Goal: Complete application form

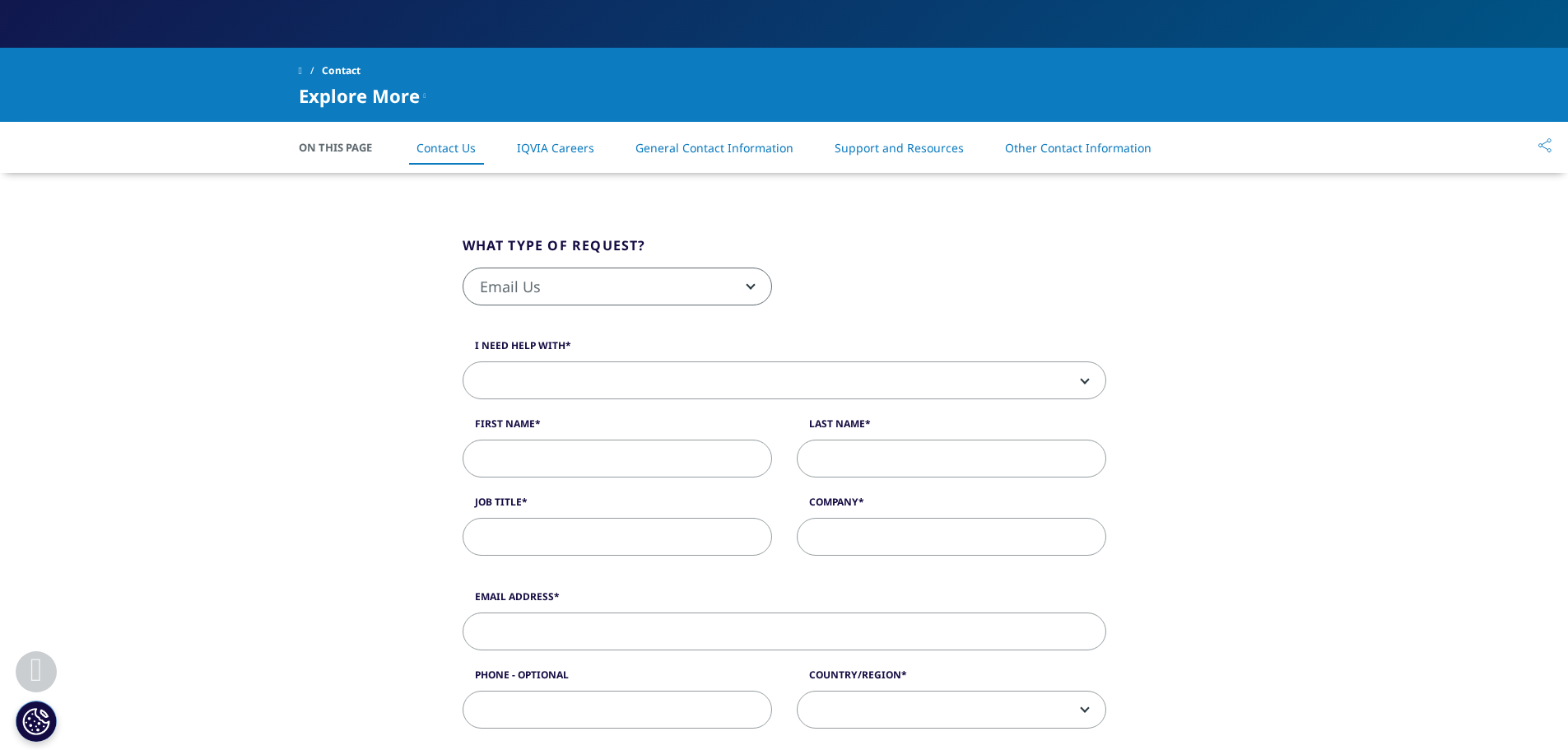
scroll to position [332, 0]
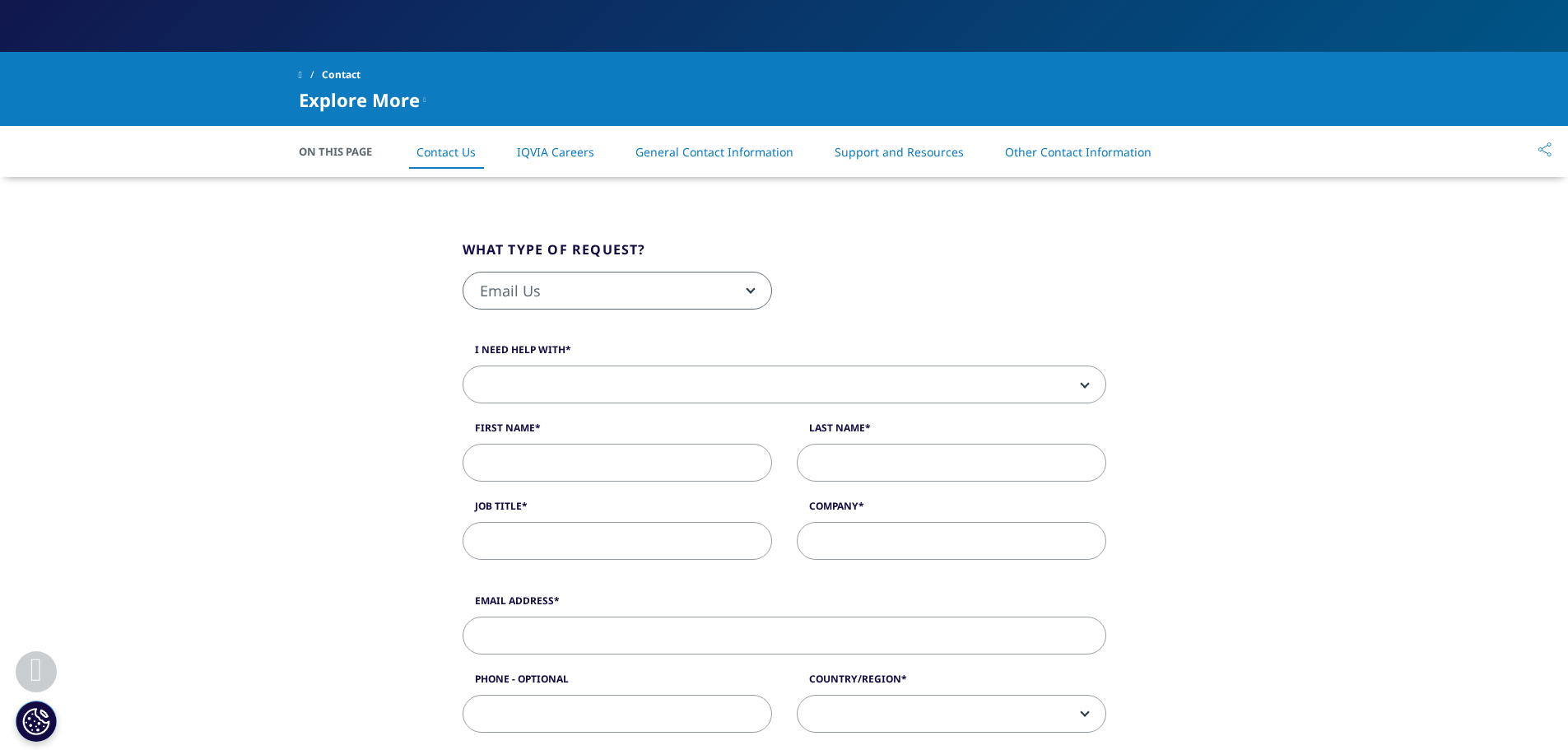
click at [730, 391] on span at bounding box center [784, 385] width 642 height 38
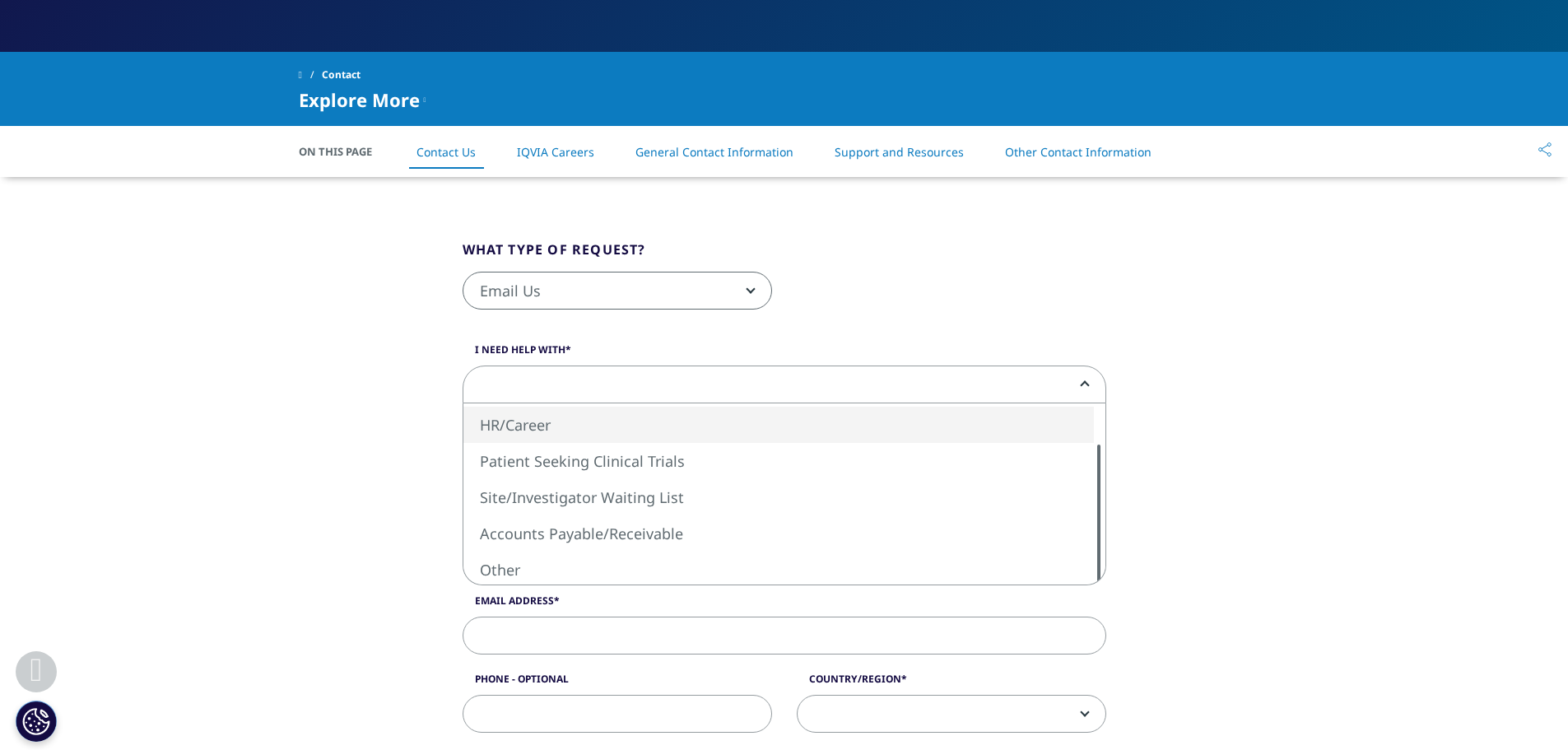
click at [1106, 571] on div "What type of request? Email Us Request a Demo IQVIA Institute Inquiries Media I…" at bounding box center [784, 708] width 643 height 1062
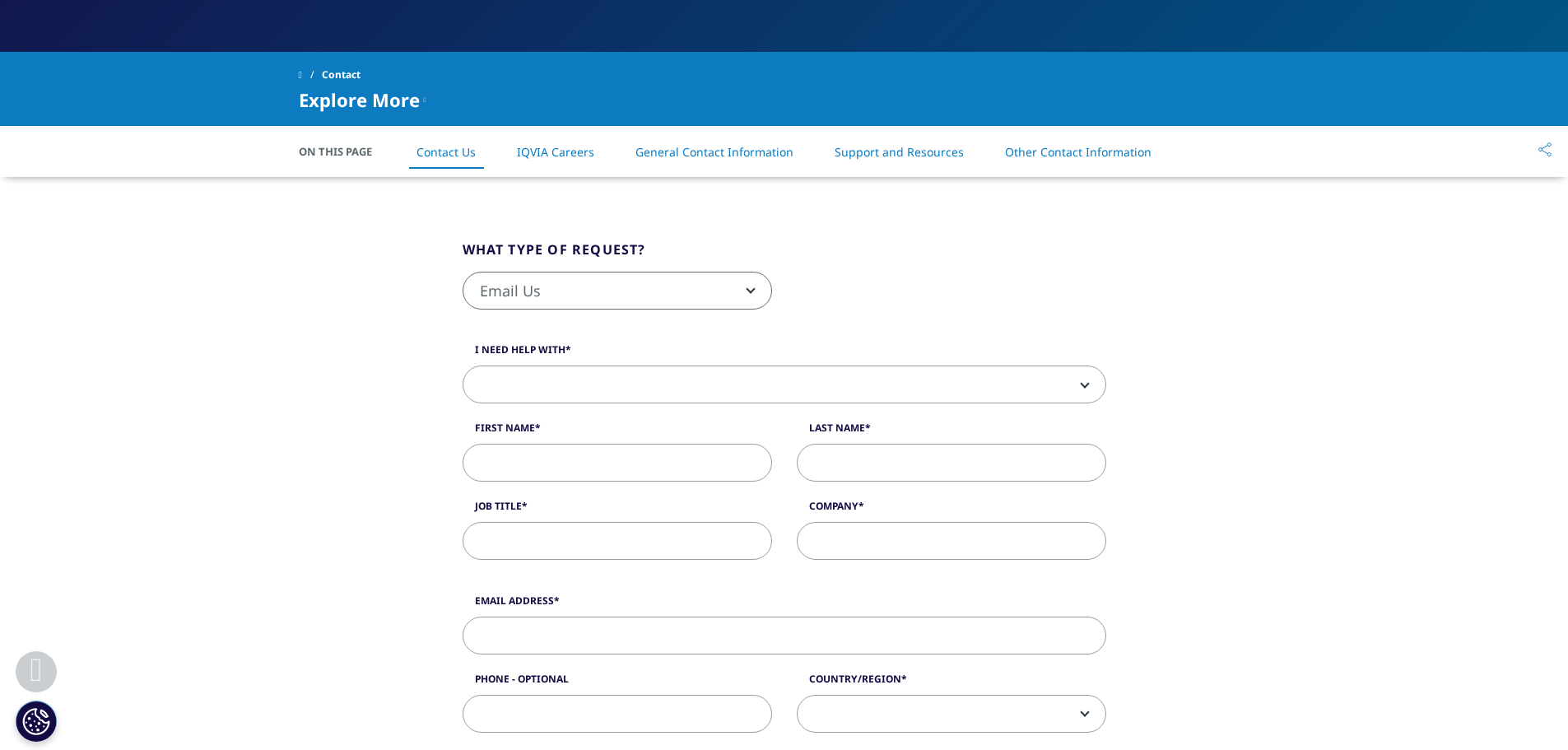
click at [828, 599] on label "Email Address" at bounding box center [784, 605] width 643 height 23
click at [828, 617] on input "Email Address" at bounding box center [784, 635] width 643 height 38
click at [757, 293] on span "Email Us" at bounding box center [616, 292] width 308 height 38
click at [696, 385] on span at bounding box center [784, 385] width 642 height 38
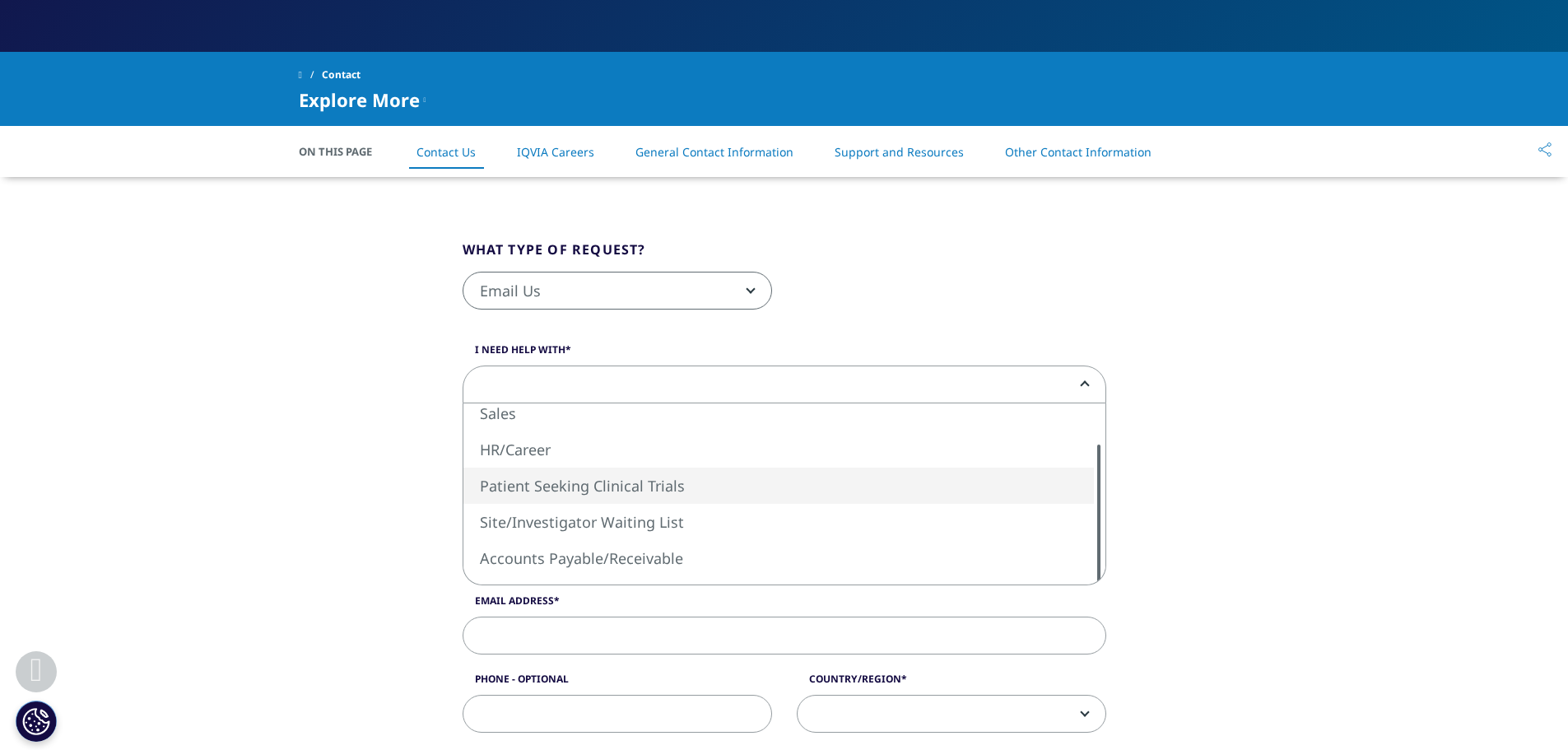
click at [1104, 592] on div "What type of request? Email Us Request a Demo IQVIA Institute Inquiries Media I…" at bounding box center [784, 708] width 643 height 1062
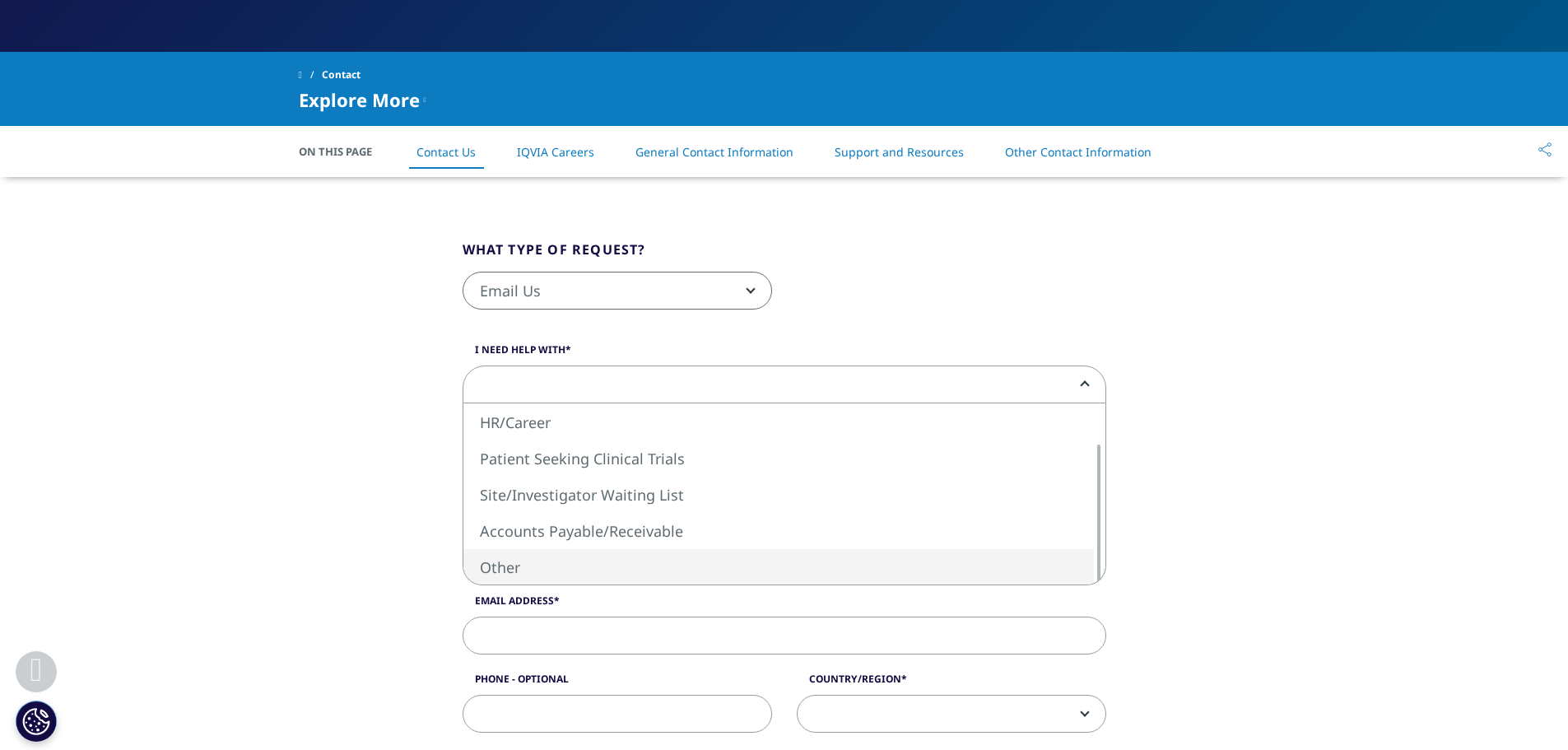
select select "Other"
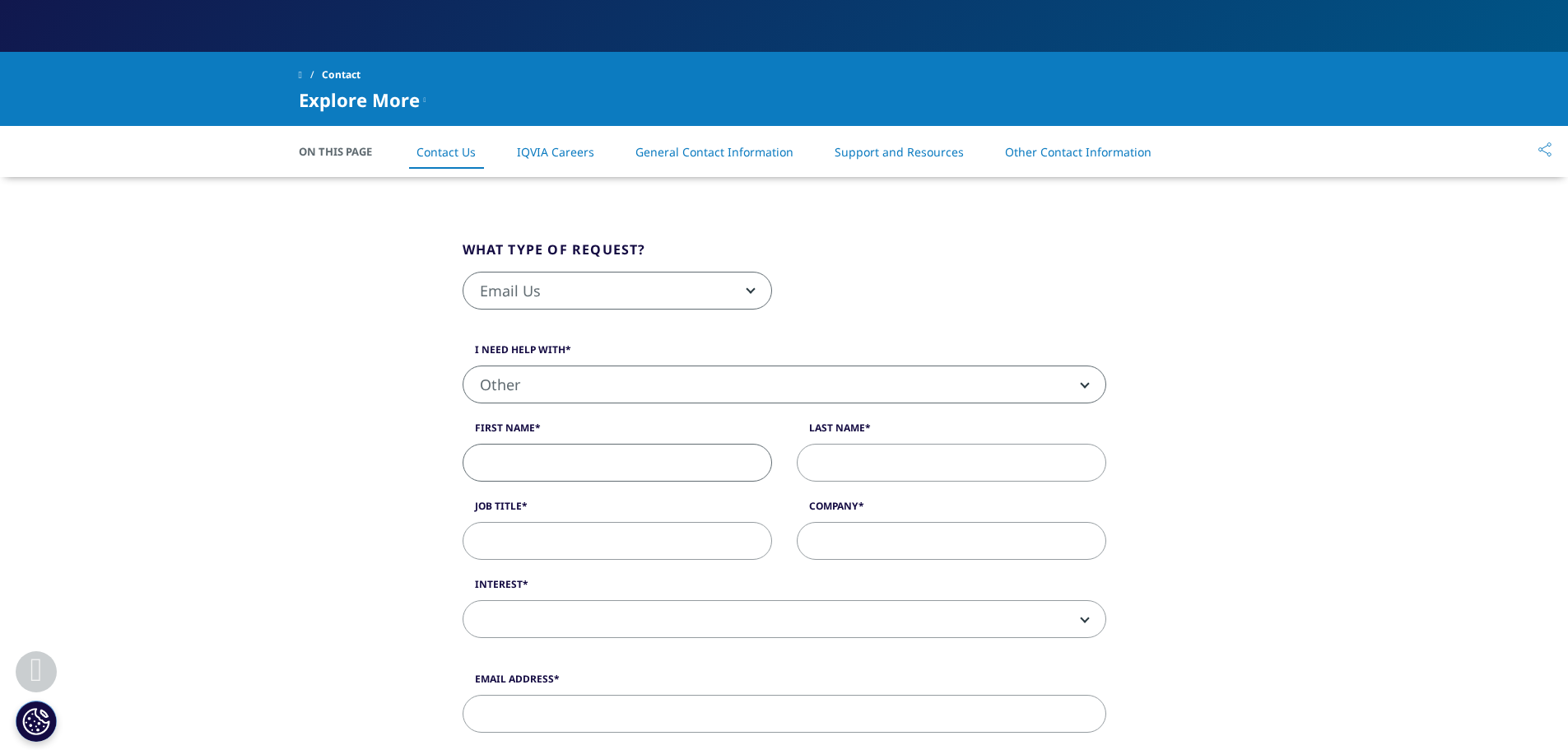
click at [598, 467] on input "First Name" at bounding box center [617, 463] width 310 height 38
type input "Mila"
type input "Vrancic"
type input "[EMAIL_ADDRESS][DOMAIN_NAME]"
type input "0793594599"
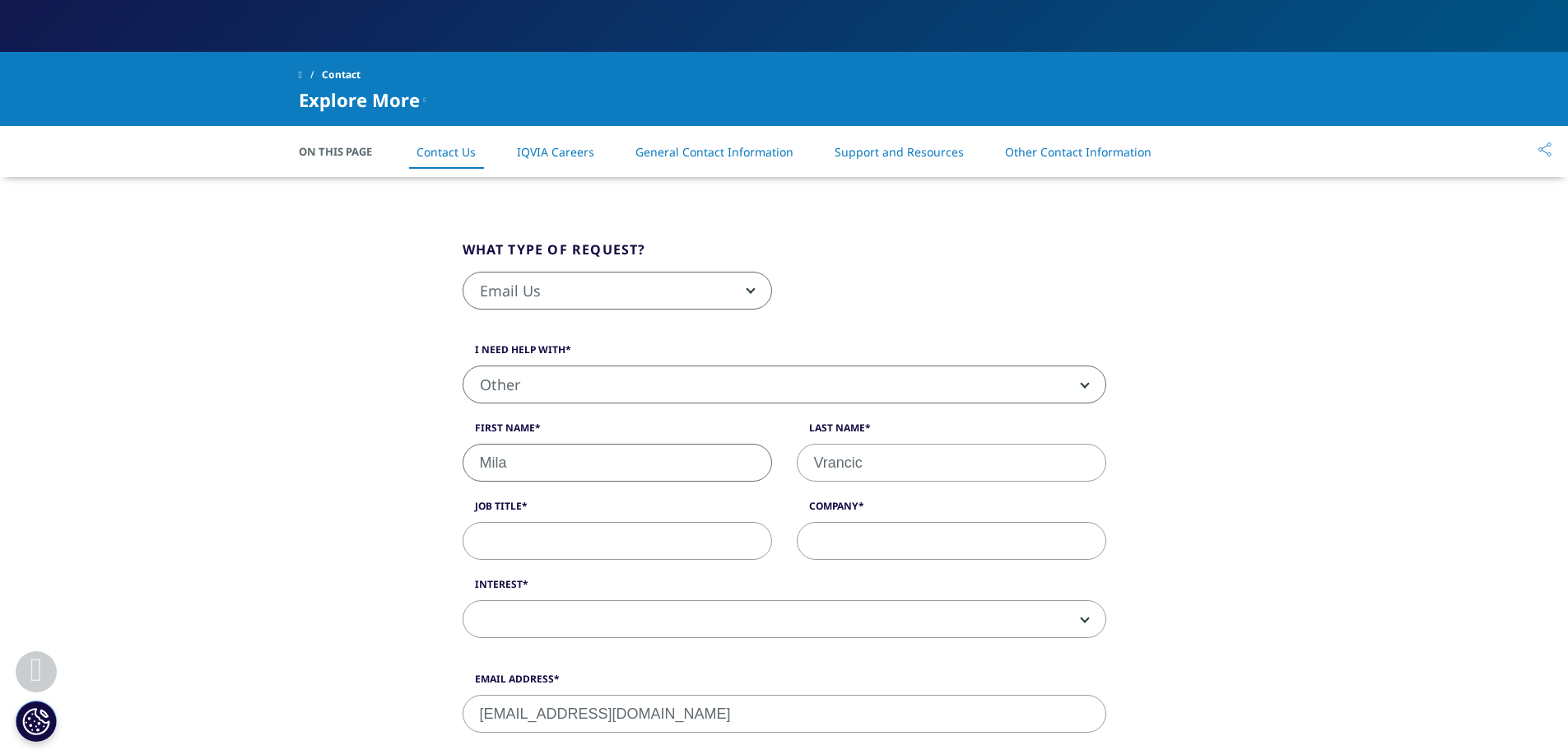
select select "Switzerland"
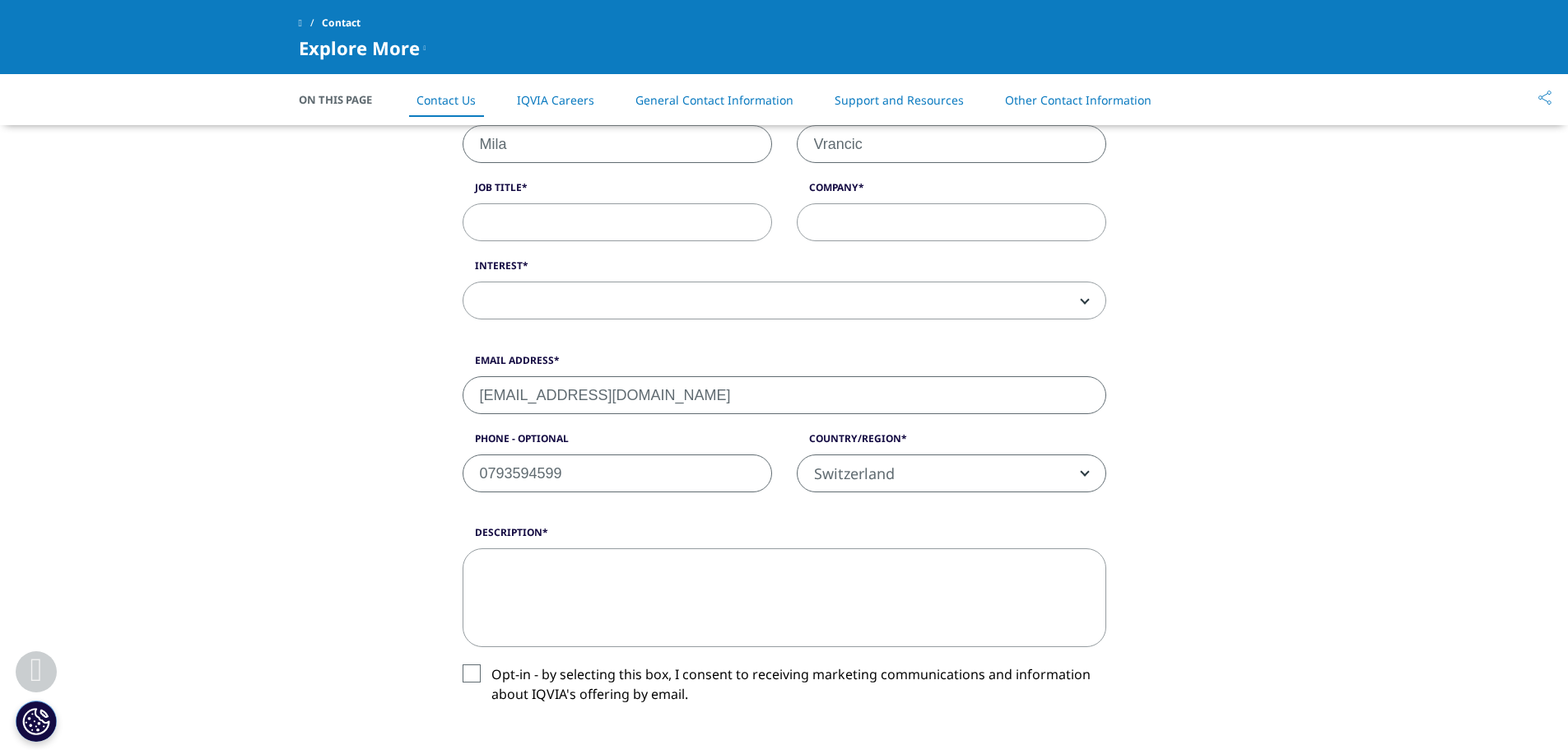
scroll to position [501, 0]
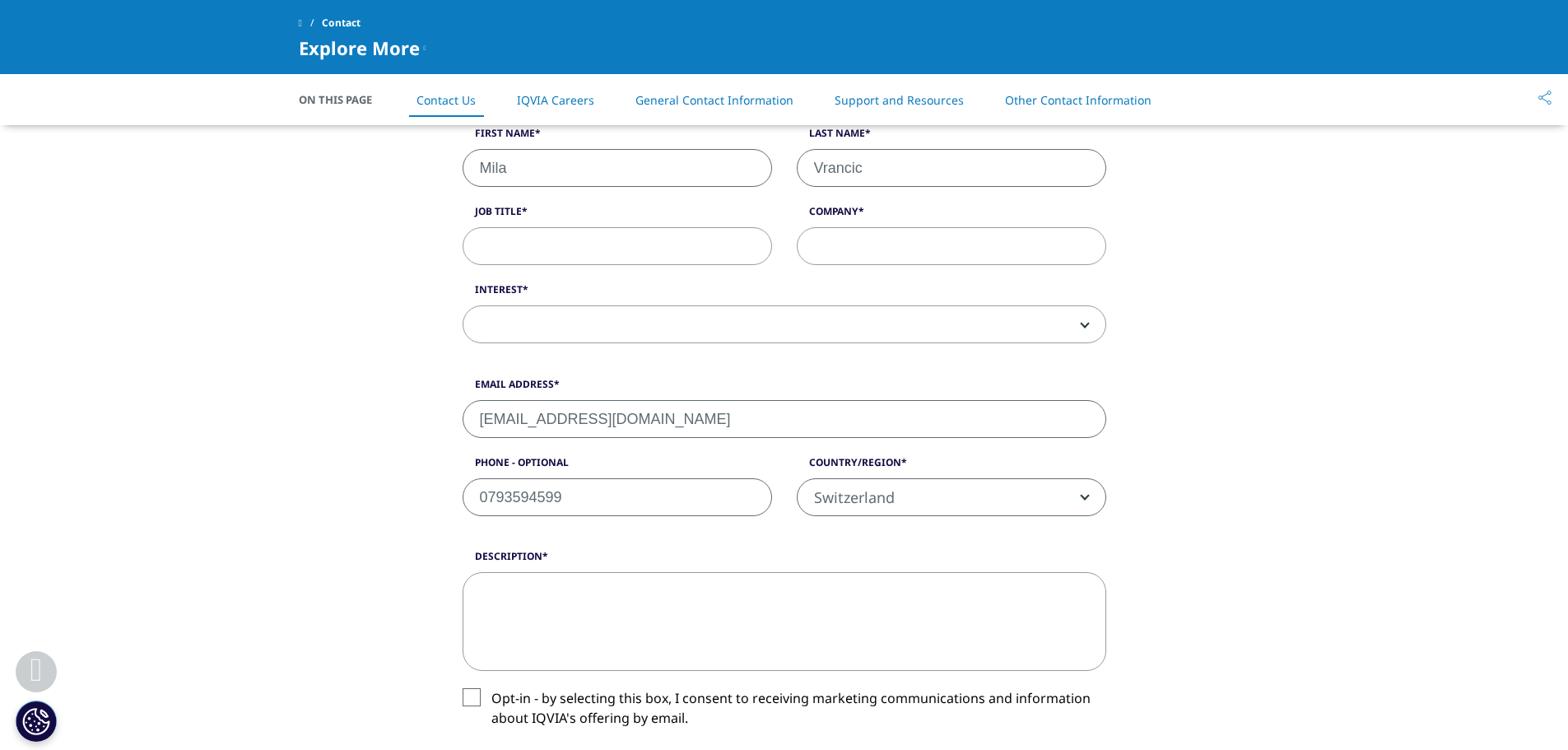
click at [890, 235] on input "Company" at bounding box center [951, 246] width 310 height 38
drag, startPoint x: 932, startPoint y: 258, endPoint x: 777, endPoint y: 257, distance: 155.0
click at [777, 257] on div "I need help with Sales HR/Career Patient Seeking Clinical Trials Site/Investiga…" at bounding box center [784, 204] width 668 height 313
paste input "[PERSON_NAME] Ltd."
type input "[PERSON_NAME] Ltd."
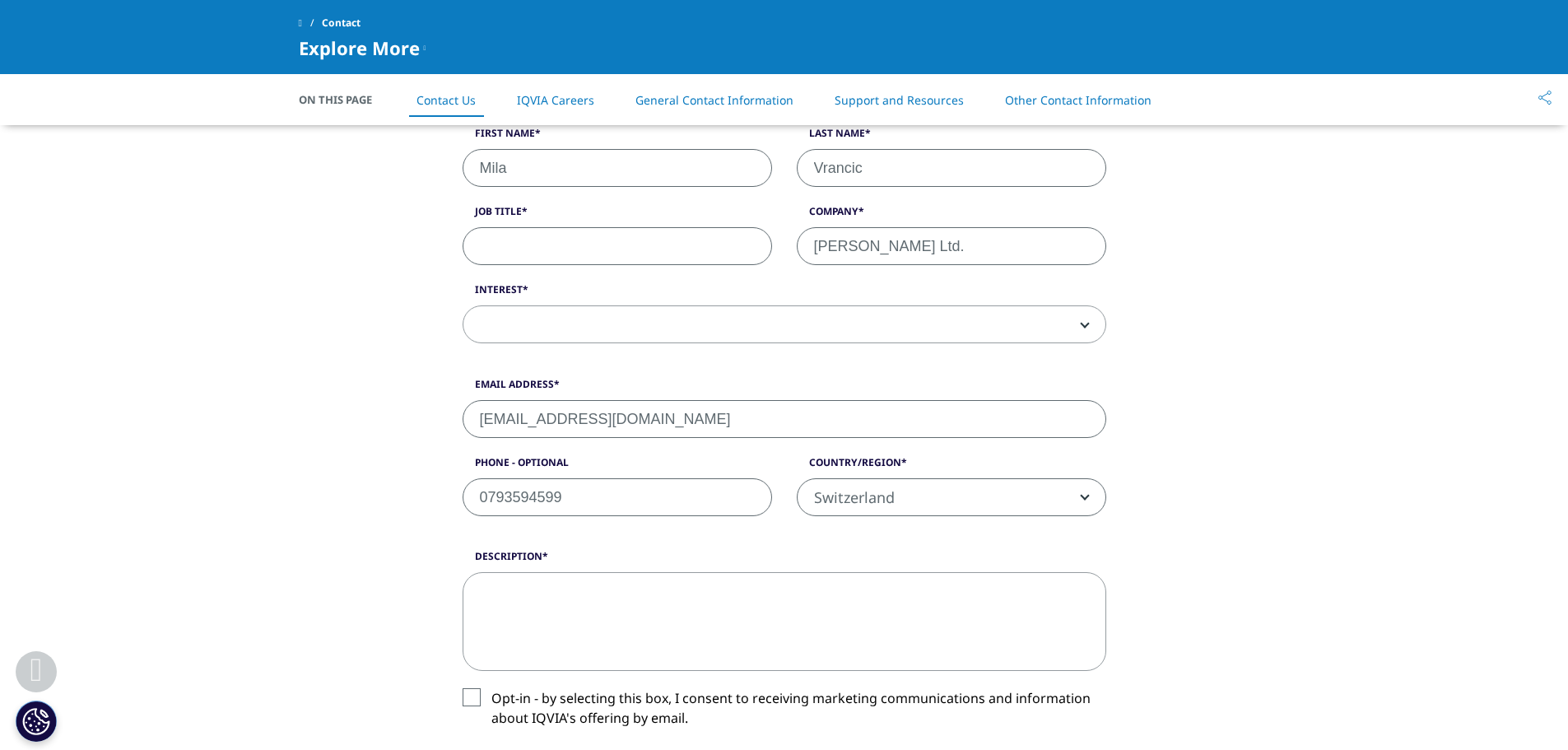
click at [606, 240] on input "Job Title" at bounding box center [617, 246] width 310 height 38
paste input "Head Tech Transfer and Business Development Institute of Human Biology (IHB)"
type input "Head Tech Transfer and Business Development Institute of Human Biology (IHB)"
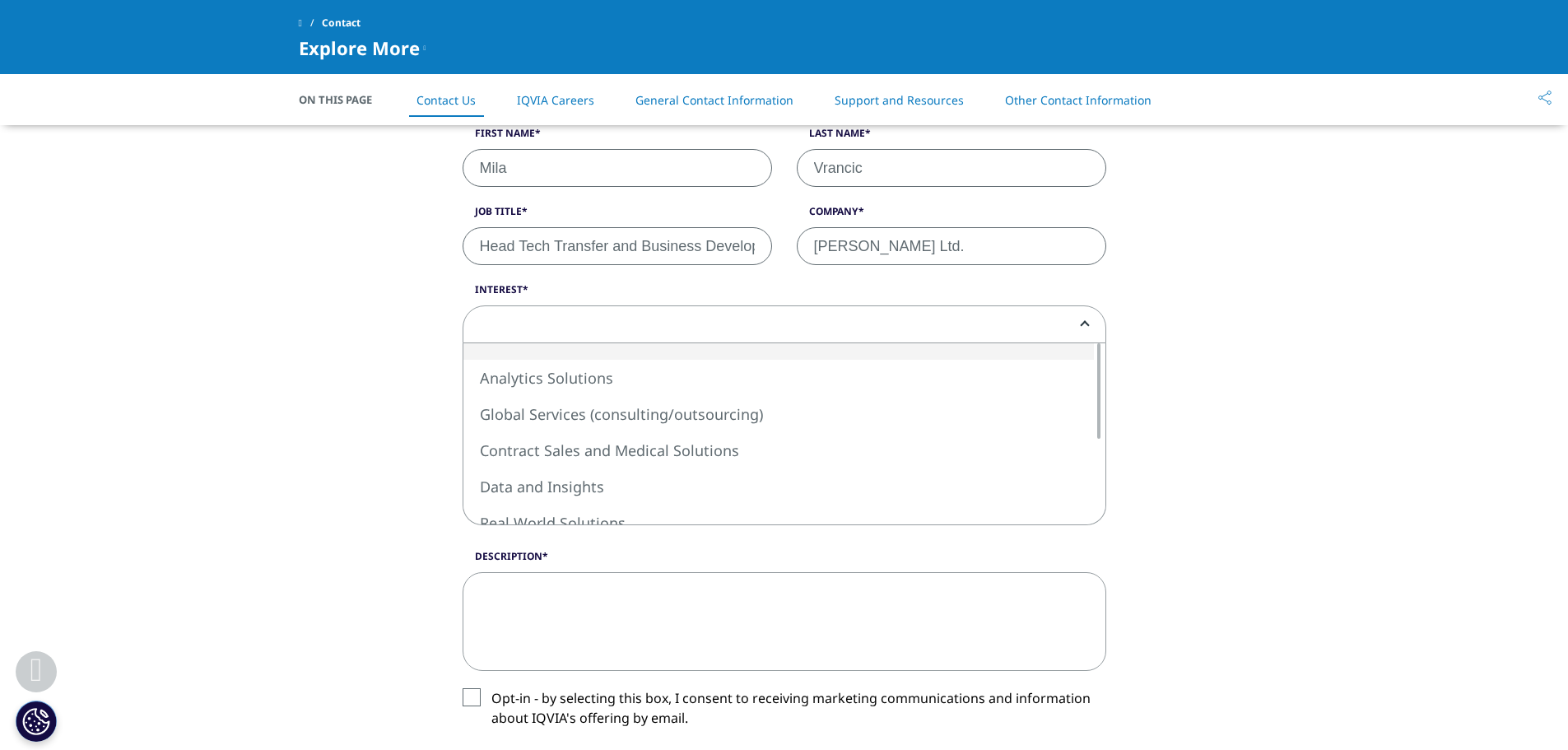
click at [847, 318] on span at bounding box center [784, 326] width 642 height 38
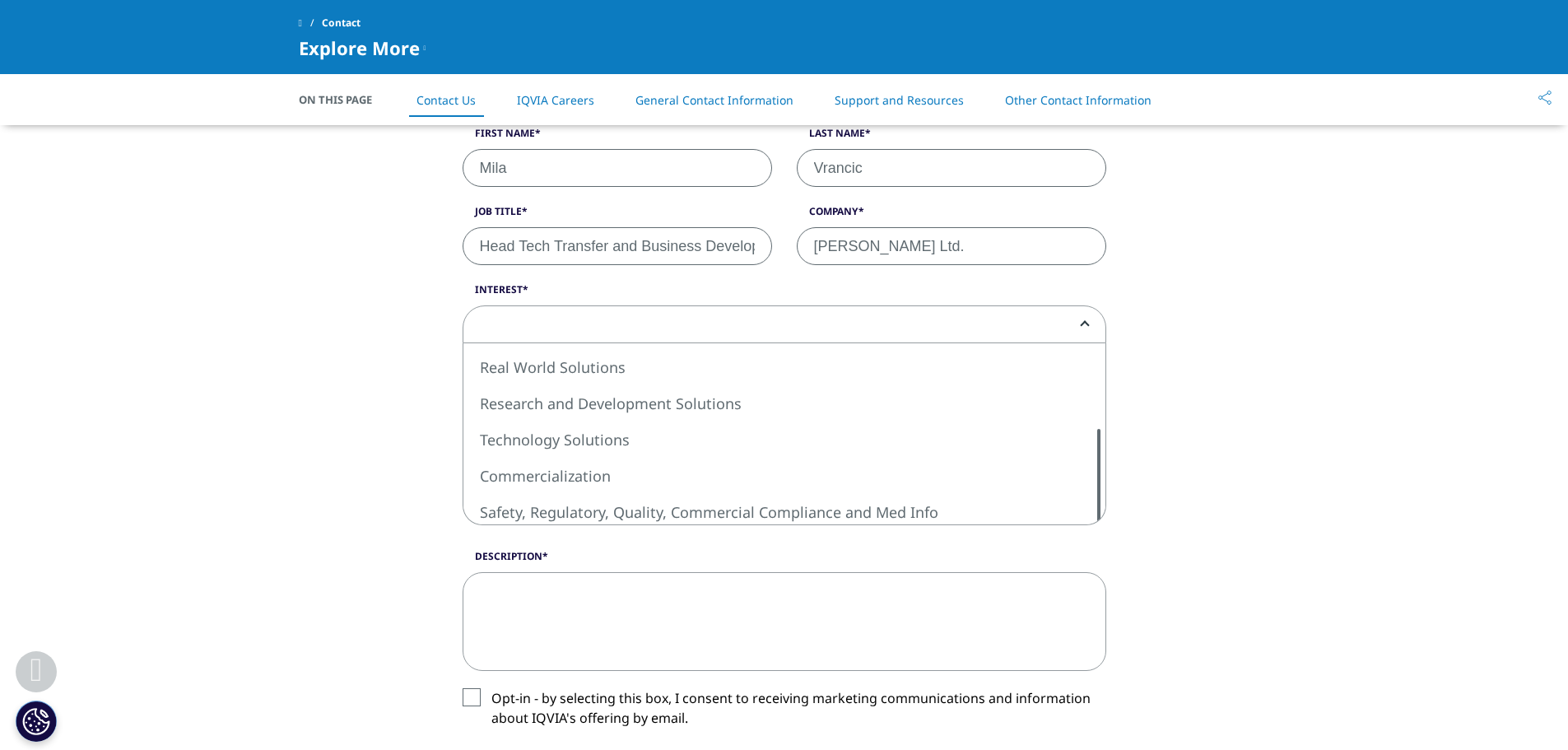
click at [1096, 537] on div "What type of request? Email Us Request a Demo IQVIA Institute Inquiries Media I…" at bounding box center [784, 452] width 643 height 1139
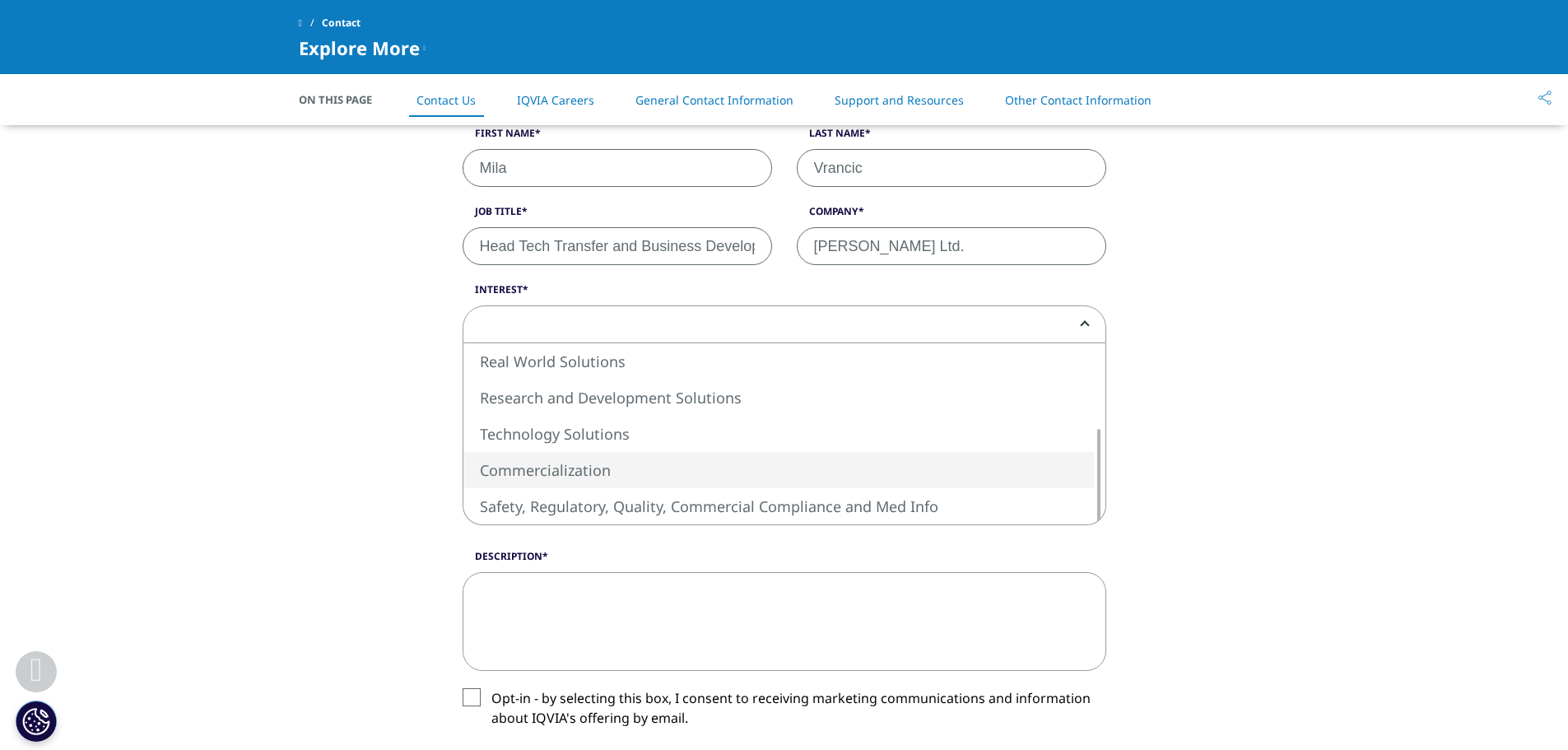
select select "Commercialization"
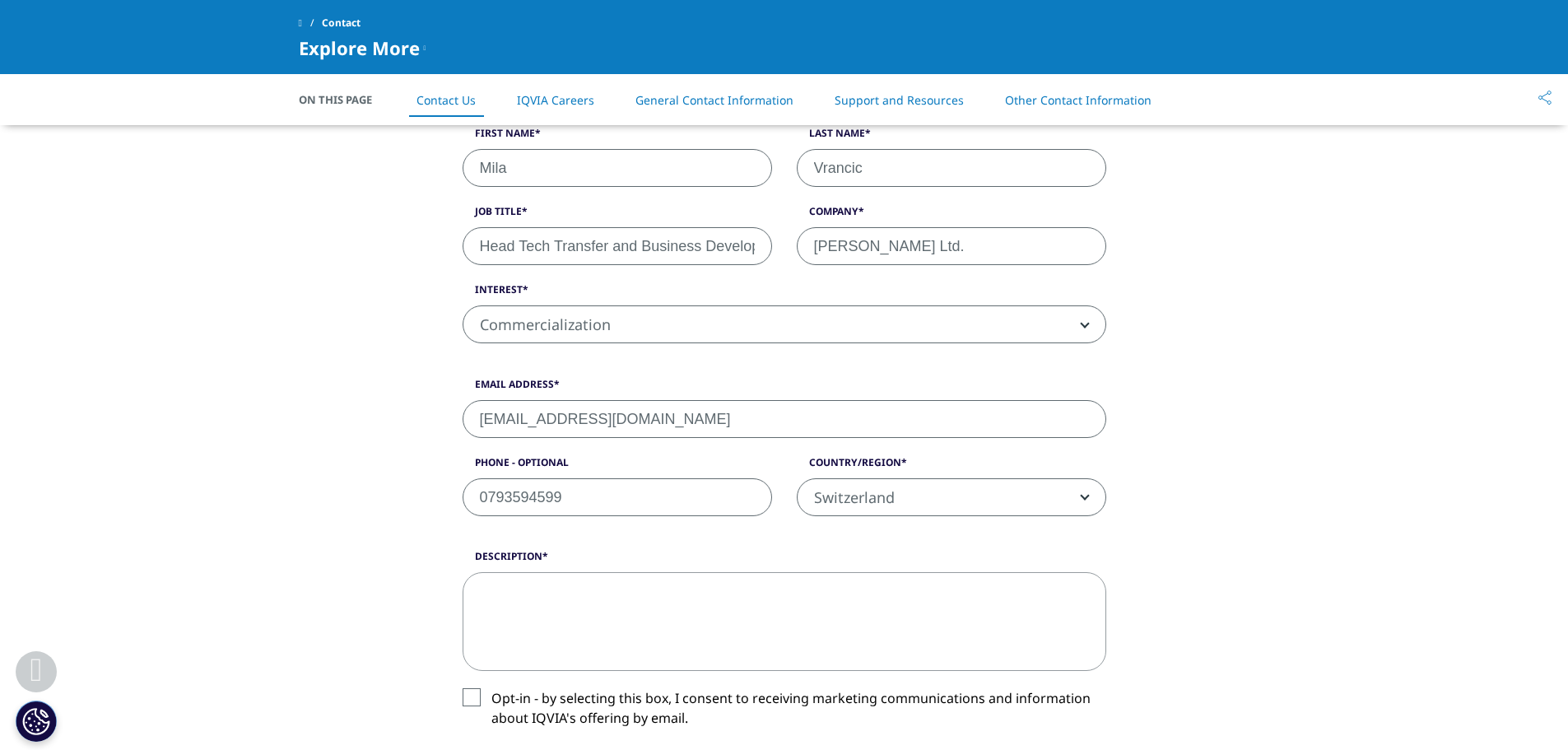
click at [567, 603] on textarea "Description" at bounding box center [784, 622] width 643 height 99
paste textarea "Dear [Consulting Firm Name / Contact Person], I am writing on behalf of the Ins…"
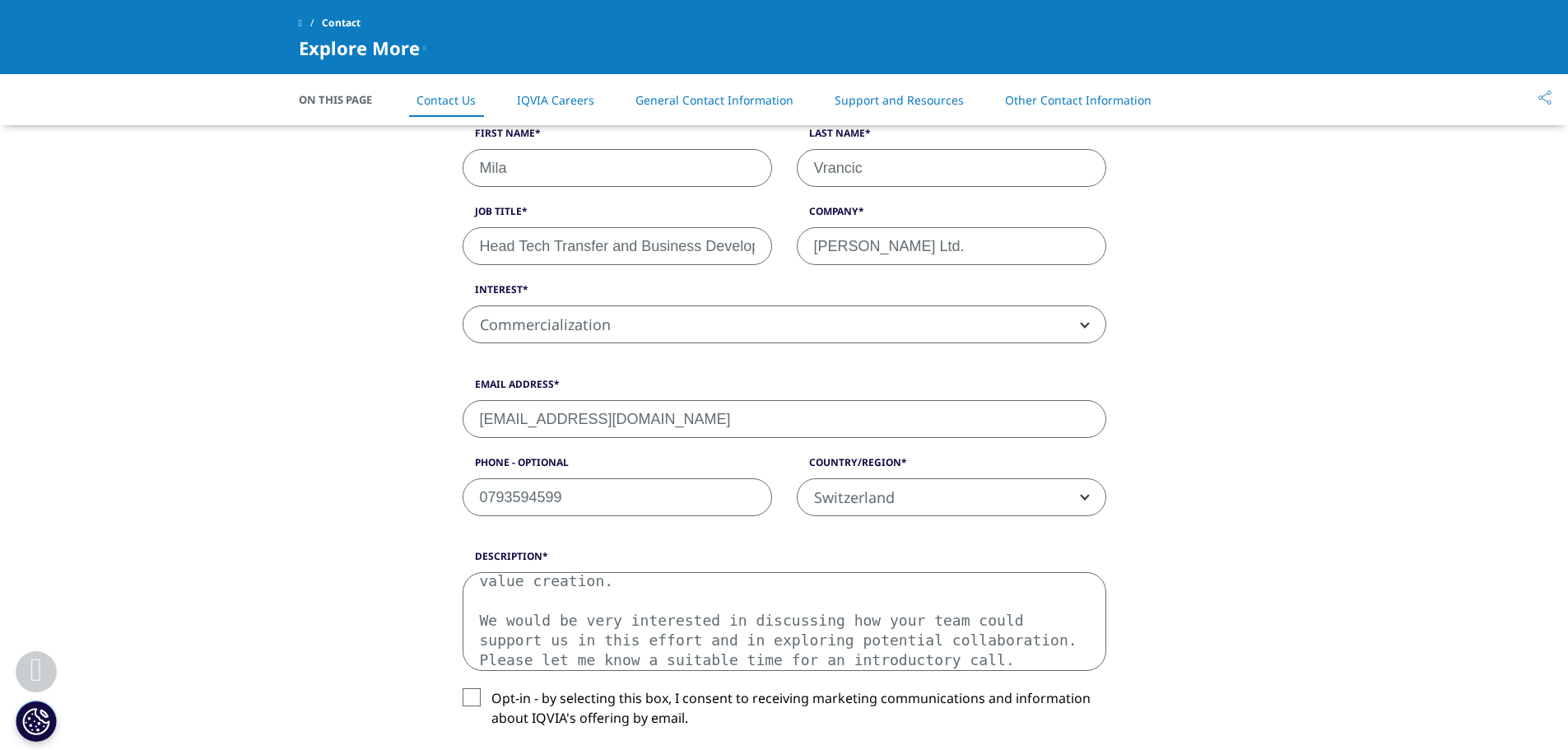
scroll to position [307, 0]
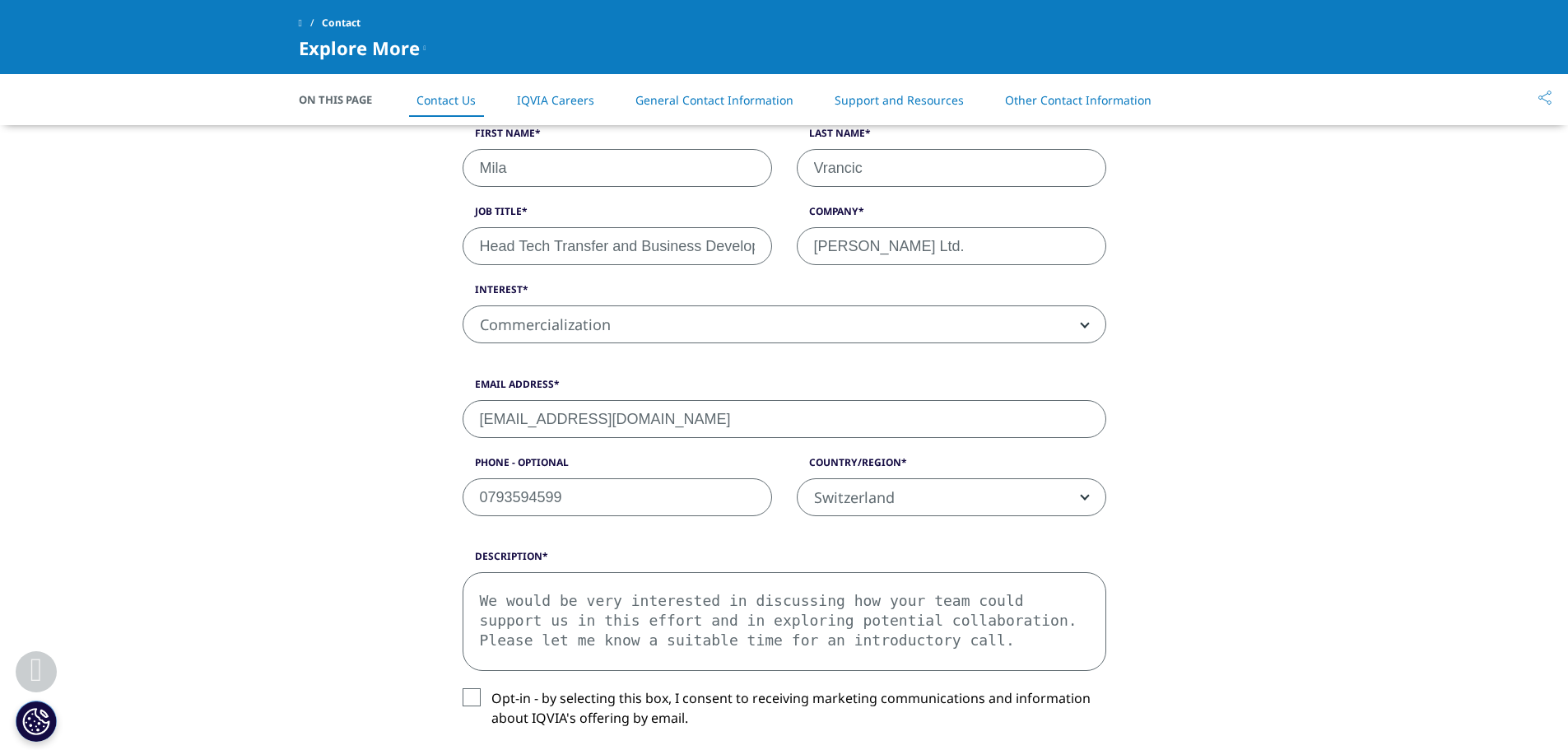
click at [614, 632] on textarea "Dear [Consulting Firm Name / Contact Person], I am writing on behalf of the Ins…" at bounding box center [784, 622] width 643 height 99
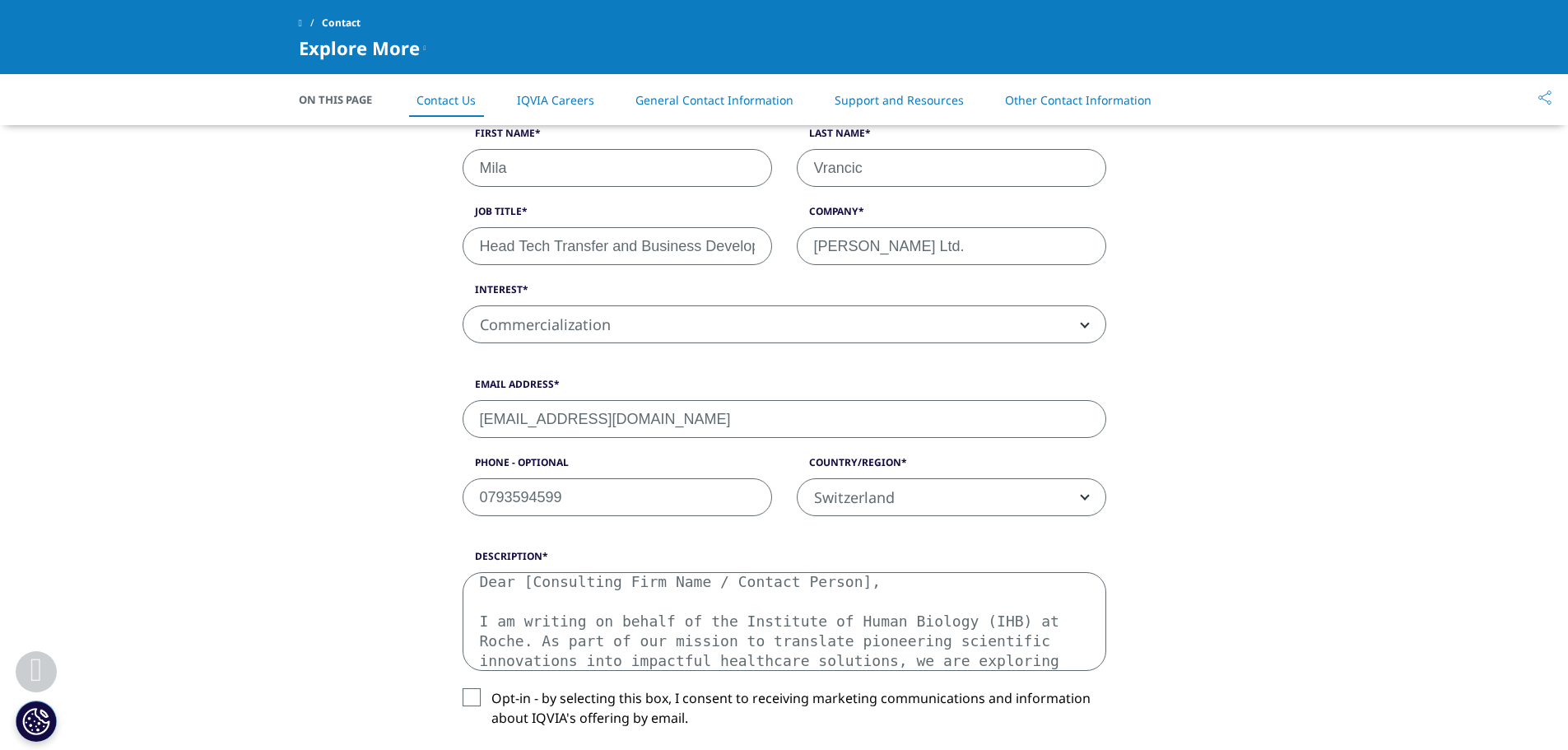
drag, startPoint x: 838, startPoint y: 585, endPoint x: 520, endPoint y: 584, distance: 318.0
click at [520, 584] on textarea "Dear [Consulting Firm Name / Contact Person], I am writing on behalf of the Ins…" at bounding box center [784, 622] width 643 height 99
click at [982, 609] on textarea "Dear Madam/Sir, I am writing on behalf of the Institute of Human Biology (IHB) …" at bounding box center [784, 622] width 643 height 99
click at [952, 636] on textarea "Dear Madam/Sir, I am writing on behalf of the Institute of Human Biology (IHB) …" at bounding box center [784, 622] width 643 height 99
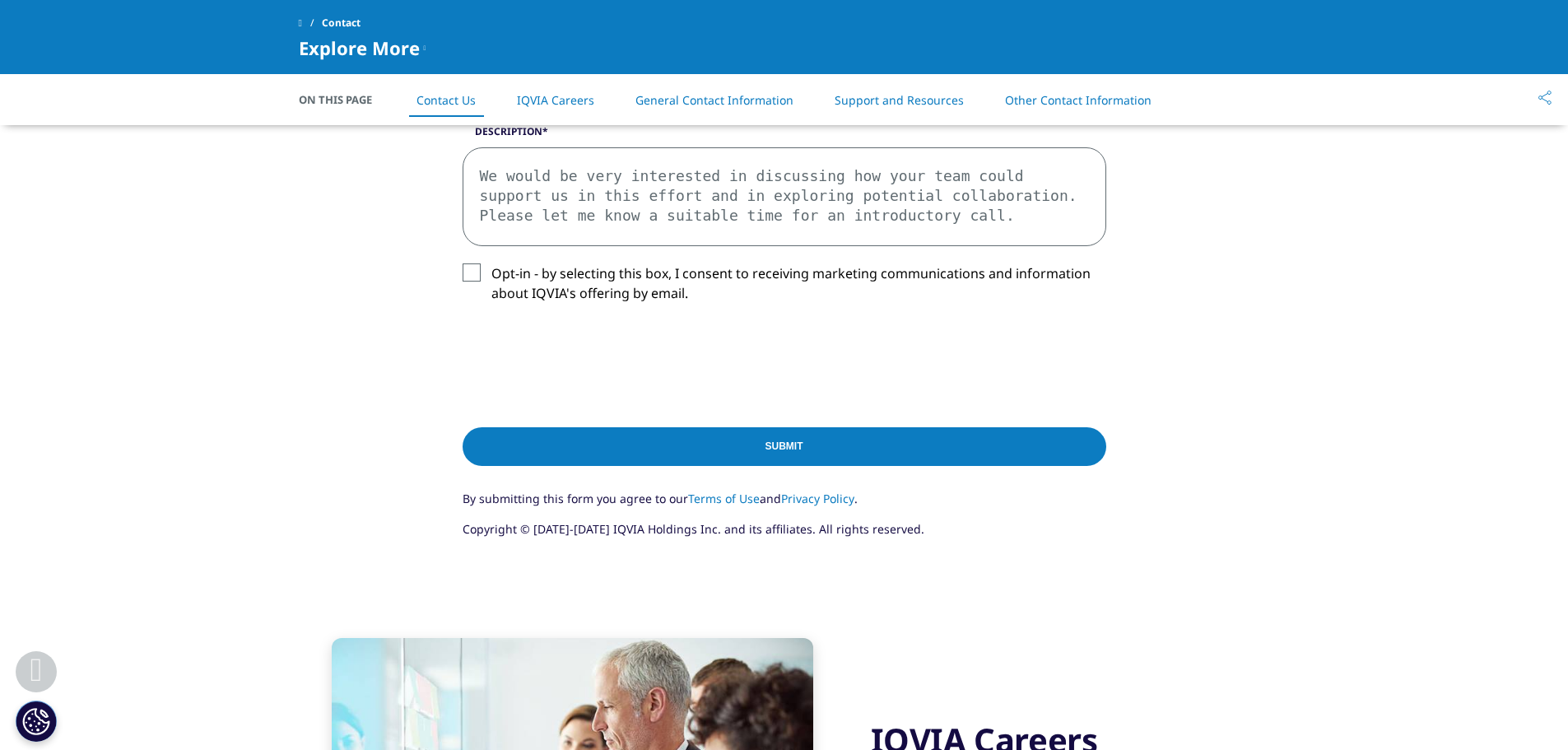
scroll to position [922, 0]
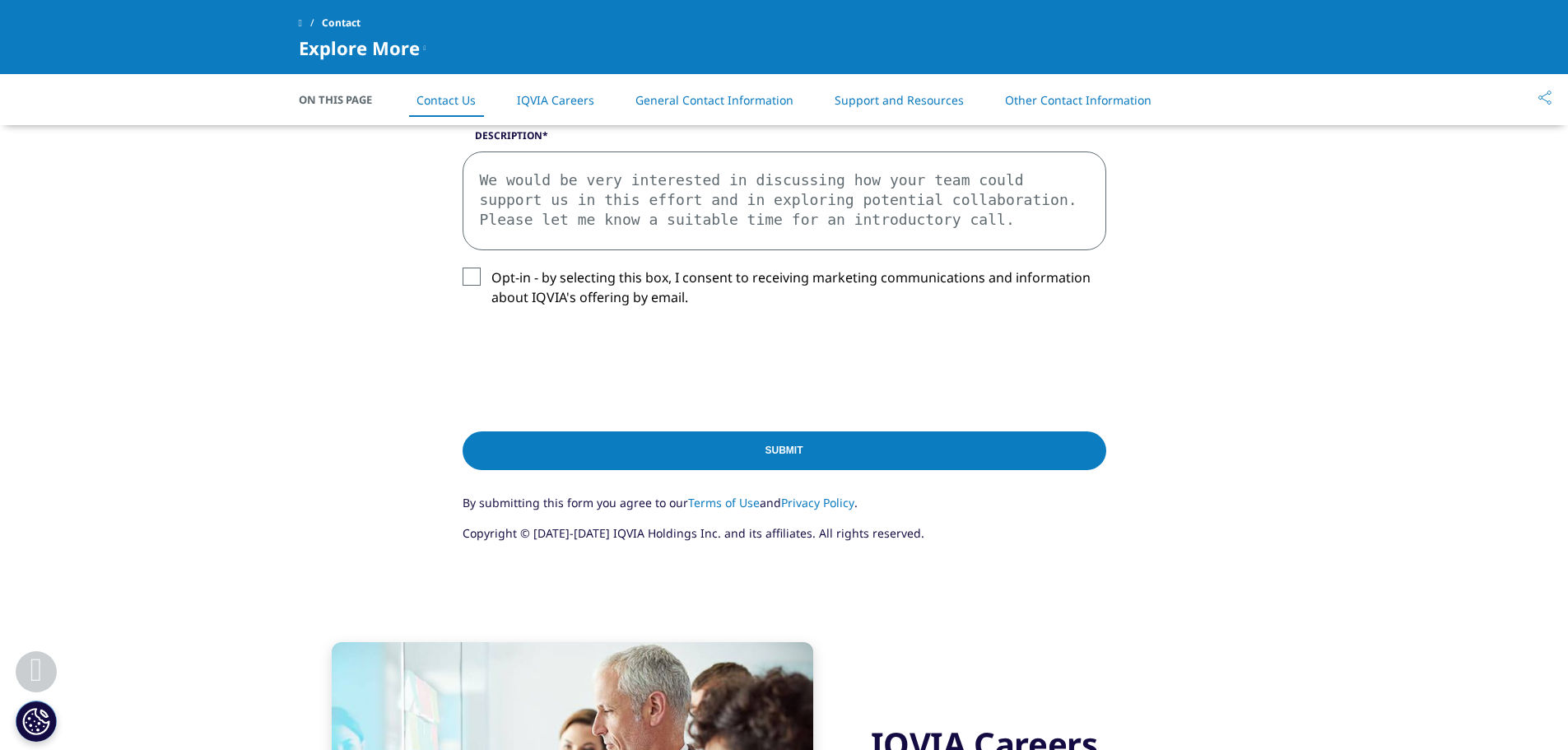
type textarea "Dear Madam/Sir, I am writing on behalf of the Institute of Human Biology (IHB) …"
click at [731, 462] on input "Submit" at bounding box center [784, 450] width 643 height 39
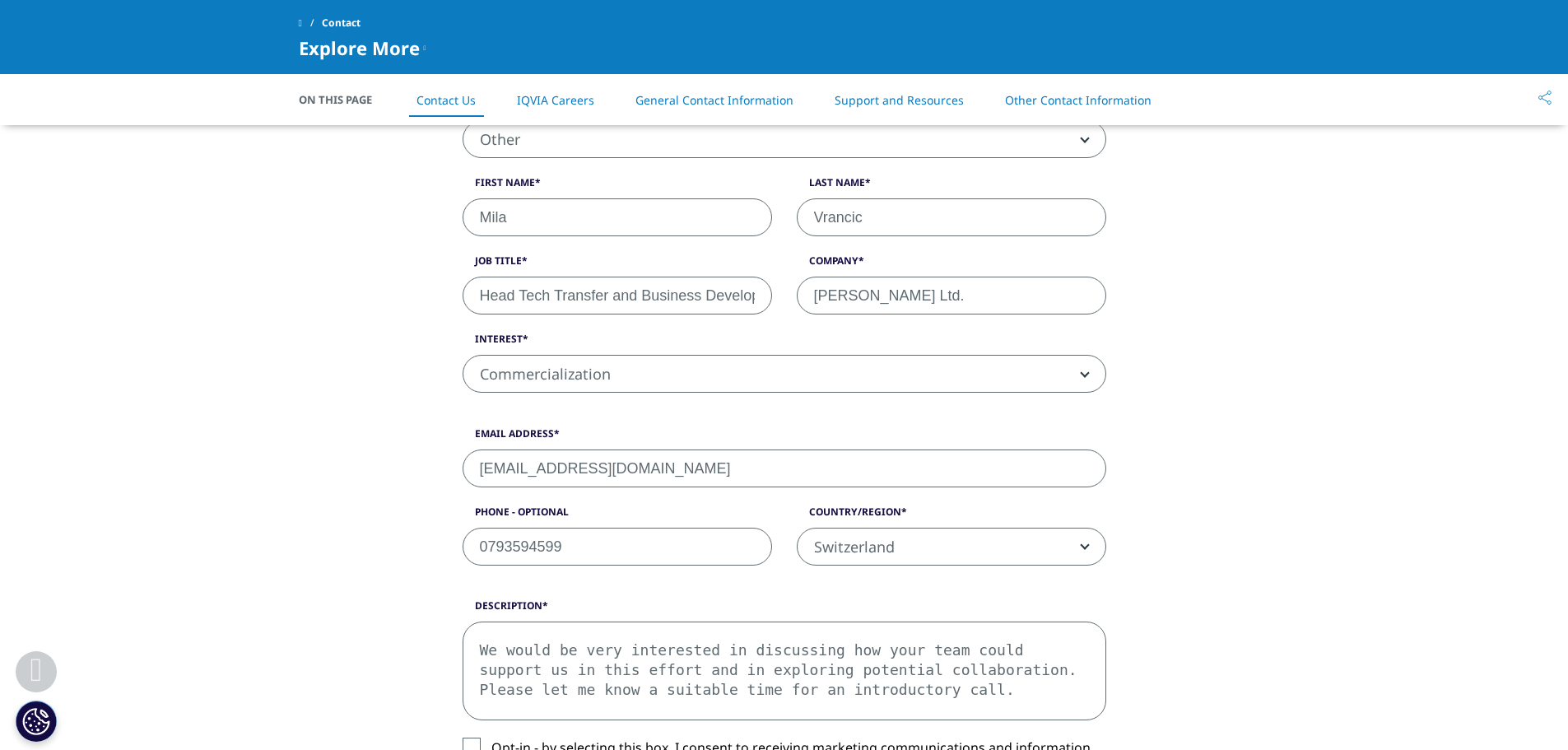
scroll to position [446, 0]
